Goal: Information Seeking & Learning: Understand process/instructions

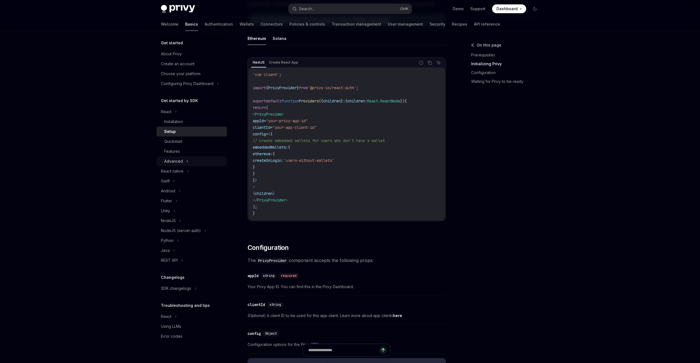
click at [187, 161] on icon at bounding box center [187, 161] width 1 height 2
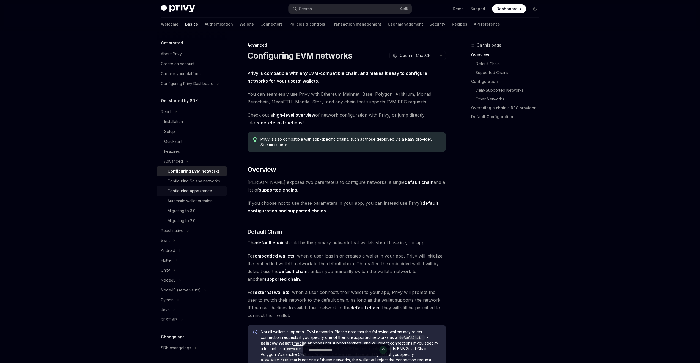
click at [189, 194] on div "Configuring appearance" at bounding box center [189, 191] width 45 height 7
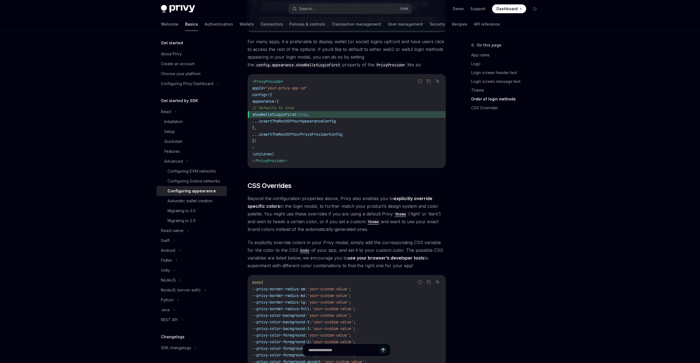
scroll to position [1237, 0]
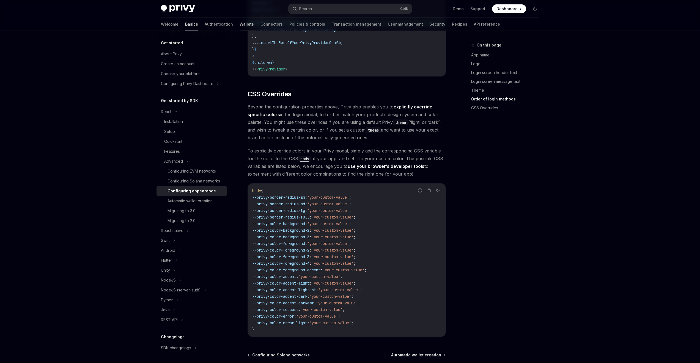
click at [239, 24] on link "Wallets" at bounding box center [246, 24] width 14 height 13
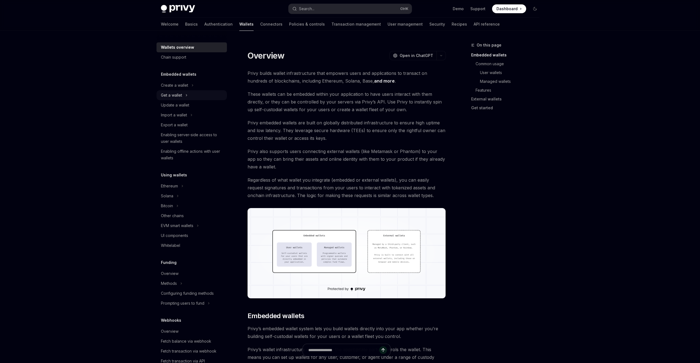
click at [183, 96] on div "Get a wallet" at bounding box center [191, 95] width 70 height 10
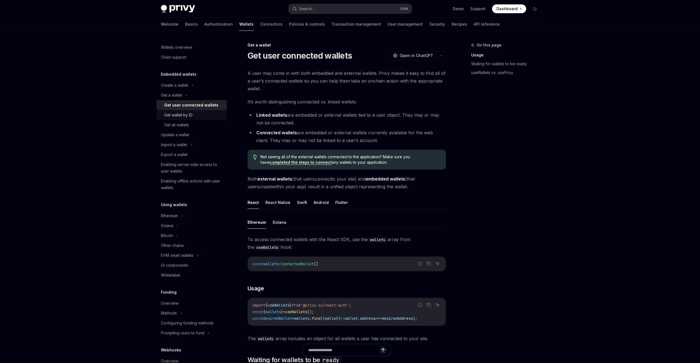
click at [189, 117] on div "Get wallet by ID" at bounding box center [178, 115] width 28 height 7
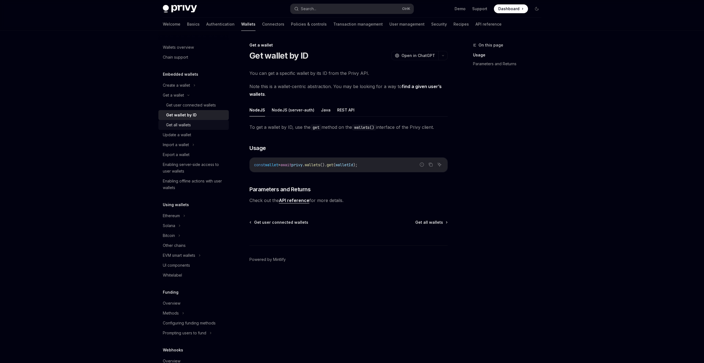
click at [188, 125] on div "Get all wallets" at bounding box center [178, 125] width 25 height 7
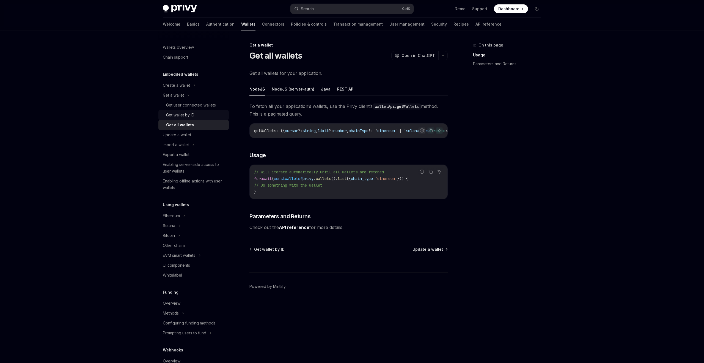
click at [188, 117] on div "Get wallet by ID" at bounding box center [180, 115] width 28 height 7
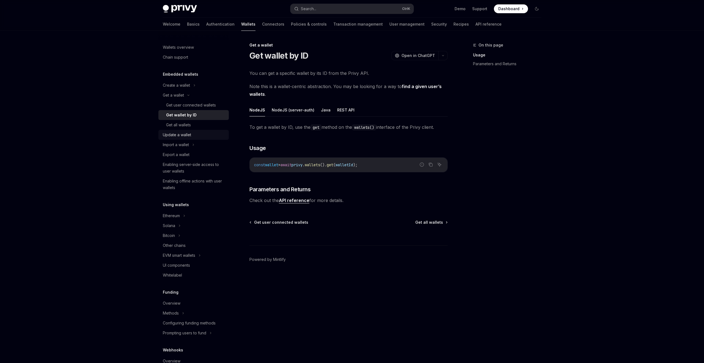
click at [184, 130] on link "Update a wallet" at bounding box center [193, 135] width 70 height 10
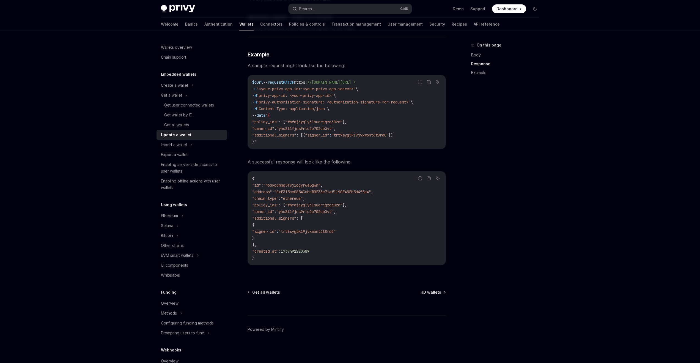
scroll to position [548, 0]
click at [189, 88] on div "Create a wallet" at bounding box center [191, 85] width 70 height 10
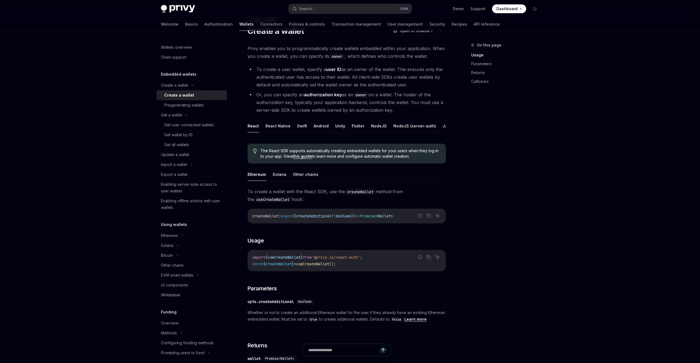
scroll to position [55, 0]
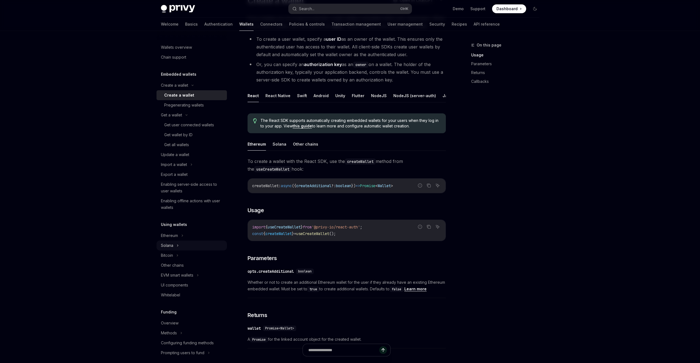
click at [176, 244] on div "Solana" at bounding box center [191, 245] width 70 height 10
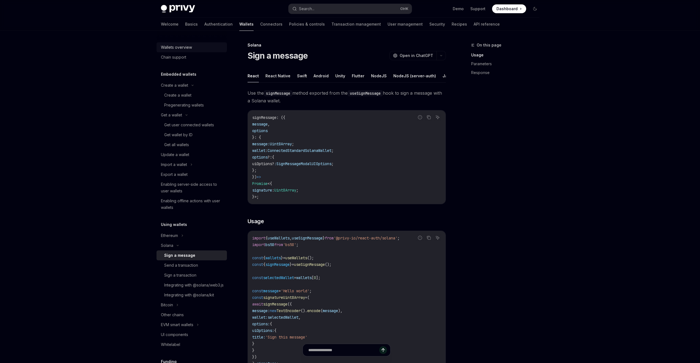
click at [178, 47] on div "Wallets overview" at bounding box center [176, 47] width 31 height 7
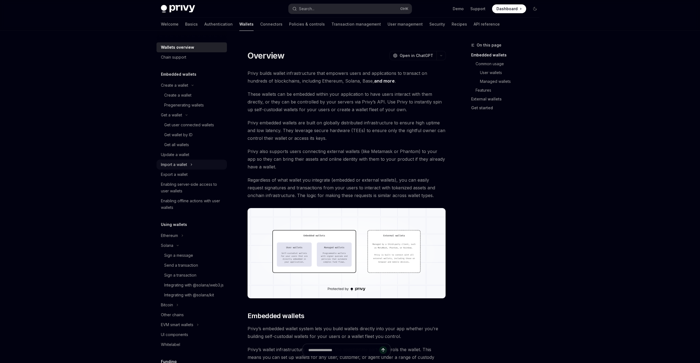
click at [187, 163] on div "Import a wallet" at bounding box center [174, 164] width 26 height 7
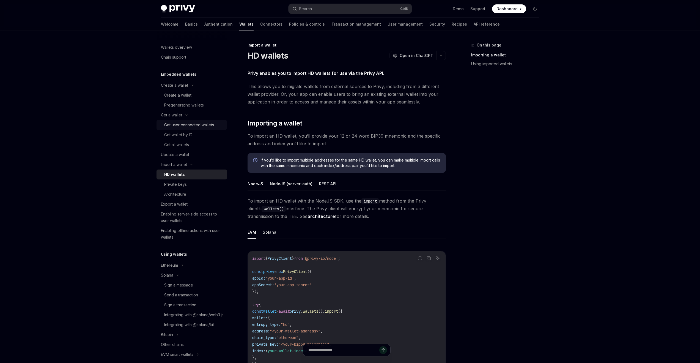
click at [186, 127] on div "Get user connected wallets" at bounding box center [189, 125] width 50 height 7
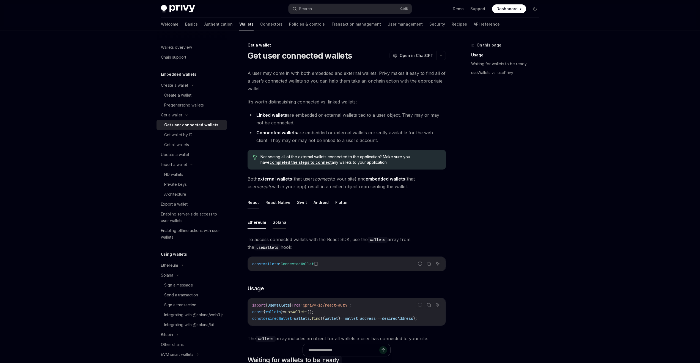
click at [279, 221] on button "Solana" at bounding box center [279, 222] width 14 height 13
type textarea "*"
drag, startPoint x: 329, startPoint y: 310, endPoint x: 250, endPoint y: 308, distance: 79.2
click at [250, 308] on div "import { useWallets } from '@privy-io/react-auth/solana' ; const { wallets } = …" at bounding box center [347, 311] width 198 height 27
copy span "const { wallets } = useWallets ();"
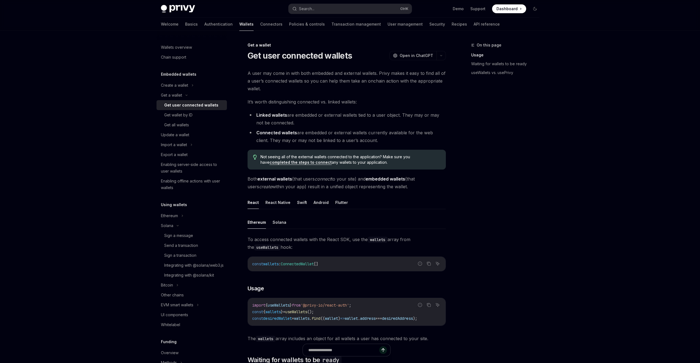
click at [512, 8] on span "Dashboard" at bounding box center [506, 8] width 21 height 5
